Goal: Task Accomplishment & Management: Complete application form

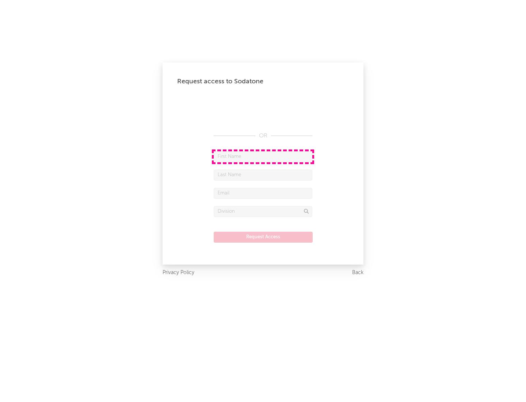
click at [263, 156] on input "text" at bounding box center [263, 156] width 99 height 11
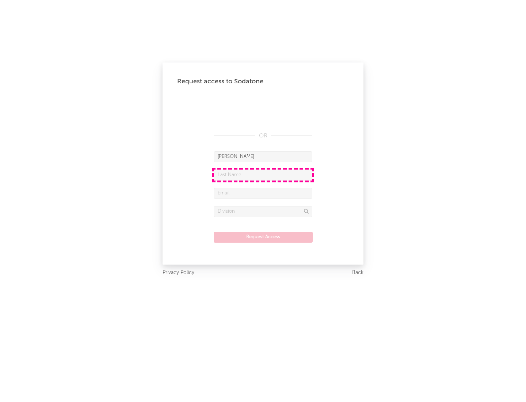
type input "[PERSON_NAME]"
click at [263, 175] on input "text" at bounding box center [263, 174] width 99 height 11
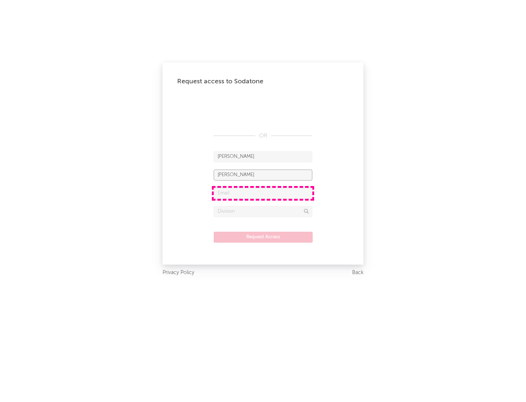
type input "[PERSON_NAME]"
click at [263, 193] on input "text" at bounding box center [263, 193] width 99 height 11
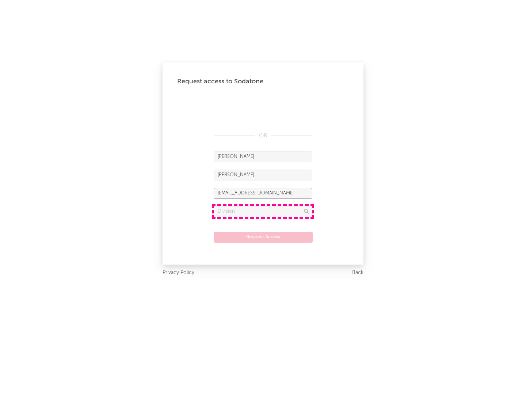
type input "[EMAIL_ADDRESS][DOMAIN_NAME]"
click at [263, 211] on input "text" at bounding box center [263, 211] width 99 height 11
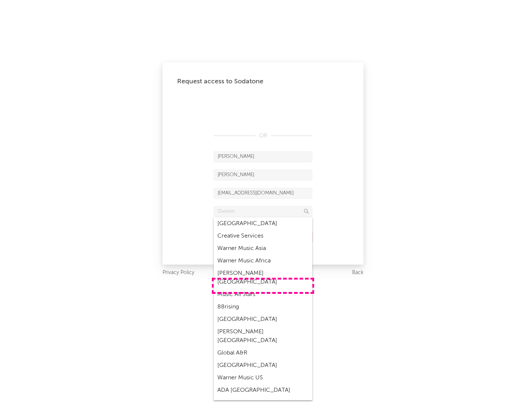
click at [263, 288] on div "Music All Stars" at bounding box center [263, 294] width 99 height 12
type input "Music All Stars"
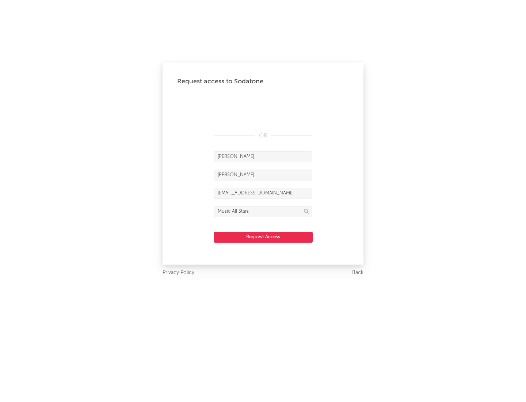
click at [263, 237] on button "Request Access" at bounding box center [263, 237] width 99 height 11
